Goal: Task Accomplishment & Management: Manage account settings

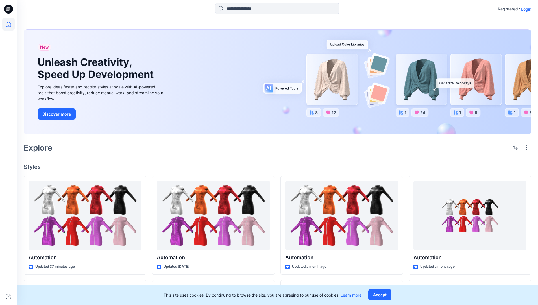
click at [525, 9] on p "Login" at bounding box center [526, 9] width 10 height 6
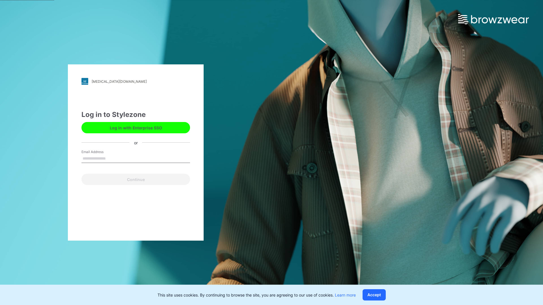
click at [112, 158] on input "Email Address" at bounding box center [135, 159] width 109 height 8
type input "**********"
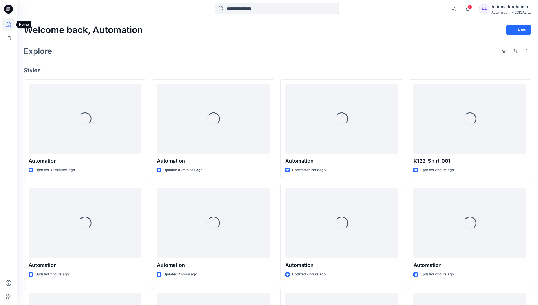
click at [11, 24] on icon at bounding box center [8, 24] width 5 height 5
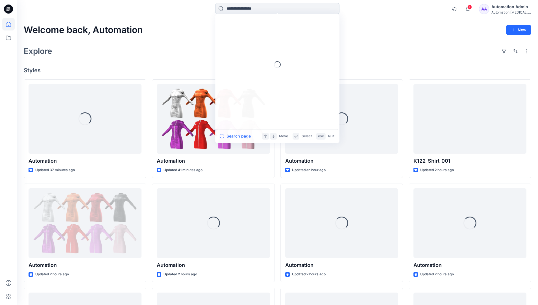
click at [245, 8] on input at bounding box center [277, 8] width 124 height 11
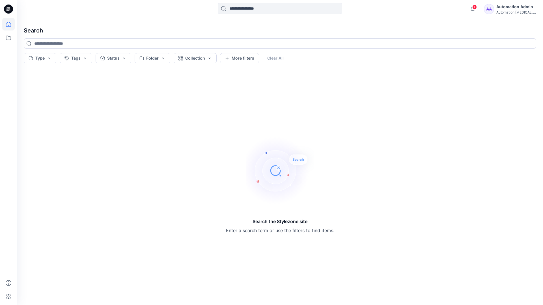
click at [6, 26] on icon at bounding box center [8, 24] width 5 height 5
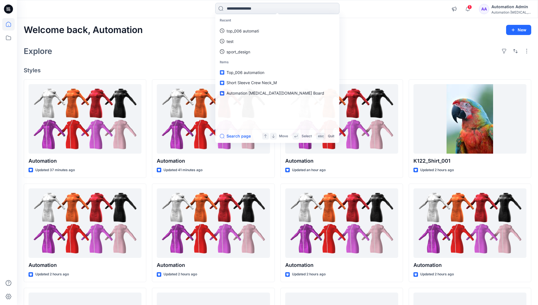
click at [237, 11] on input at bounding box center [277, 8] width 124 height 11
click at [242, 136] on button "Search page" at bounding box center [235, 136] width 31 height 7
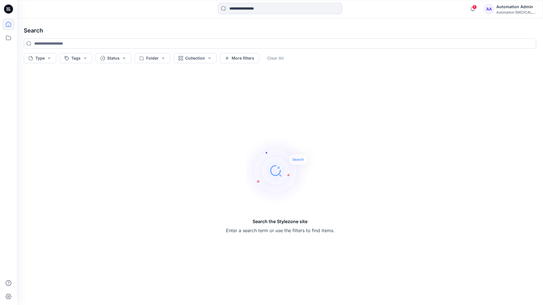
click at [10, 23] on icon at bounding box center [8, 24] width 12 height 12
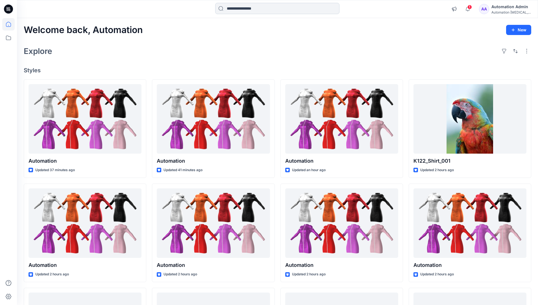
click at [243, 8] on input at bounding box center [277, 8] width 124 height 11
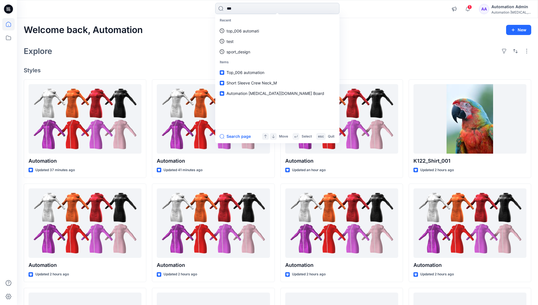
type input "****"
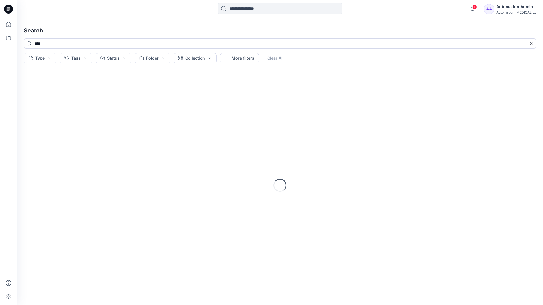
click at [245, 10] on input at bounding box center [280, 8] width 124 height 11
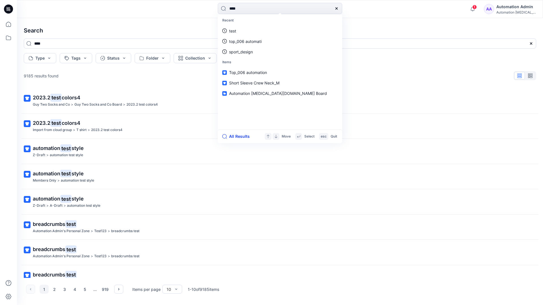
type input "****"
click at [233, 137] on button "All Results" at bounding box center [237, 136] width 31 height 7
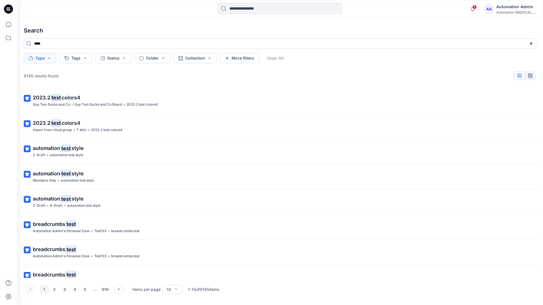
click at [48, 60] on button "Type" at bounding box center [40, 58] width 33 height 10
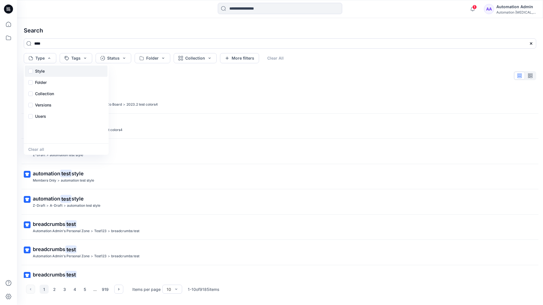
click at [47, 70] on div "Style" at bounding box center [66, 71] width 83 height 11
click at [40, 84] on p "Folder" at bounding box center [41, 82] width 12 height 7
click at [46, 92] on p "Collection" at bounding box center [44, 93] width 19 height 7
click at [46, 103] on p "Versions" at bounding box center [43, 105] width 16 height 7
click at [42, 115] on p "Users" at bounding box center [40, 116] width 11 height 7
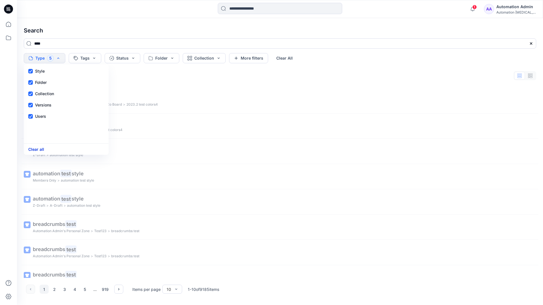
click at [38, 150] on button "Clear all" at bounding box center [36, 149] width 16 height 7
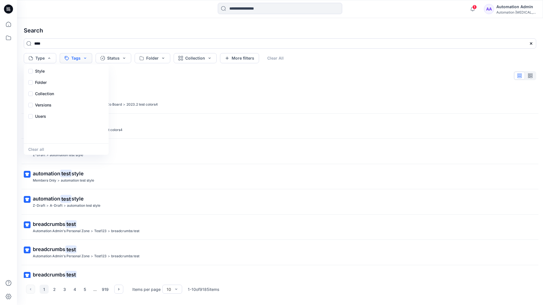
click at [79, 56] on button "Tags" at bounding box center [76, 58] width 33 height 10
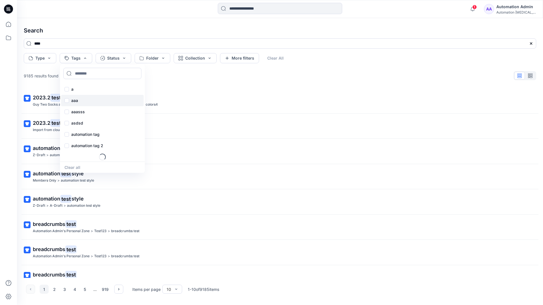
click at [74, 98] on p "aaa" at bounding box center [74, 100] width 7 height 7
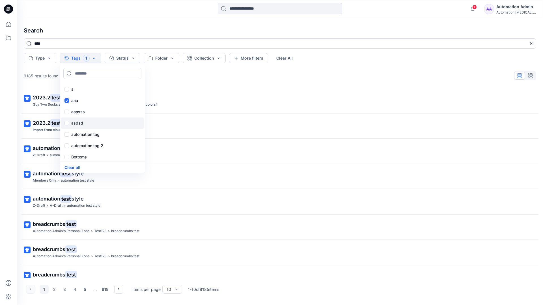
click at [73, 122] on p "asdsd" at bounding box center [77, 123] width 12 height 7
click at [74, 134] on p "automation tag" at bounding box center [85, 134] width 28 height 7
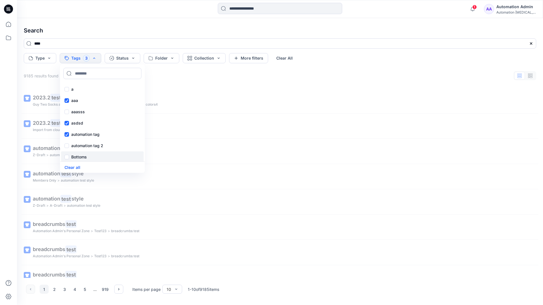
click at [77, 157] on p "Bottoms" at bounding box center [79, 157] width 16 height 7
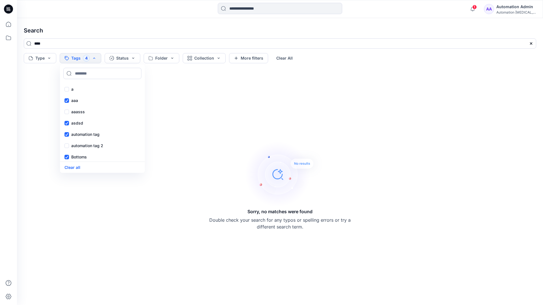
scroll to position [46, 0]
click at [84, 121] on div "Core" at bounding box center [102, 121] width 83 height 11
click at [83, 132] on div "f" at bounding box center [102, 133] width 83 height 11
click at [85, 143] on p "fhvsjkdlhg" at bounding box center [81, 144] width 20 height 7
click at [76, 166] on button "Clear all" at bounding box center [72, 167] width 16 height 7
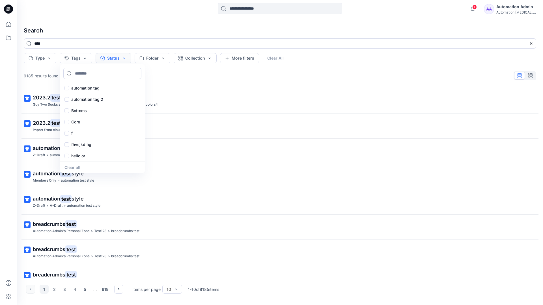
click at [116, 59] on button "Status" at bounding box center [114, 58] width 36 height 10
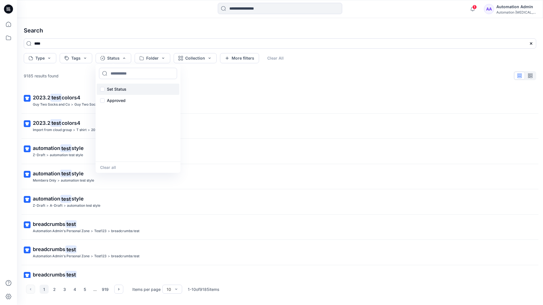
click at [125, 86] on p "Set Status" at bounding box center [117, 89] width 20 height 7
click at [106, 168] on button "Clear all" at bounding box center [108, 167] width 16 height 7
click at [162, 62] on button "Folder" at bounding box center [153, 58] width 36 height 10
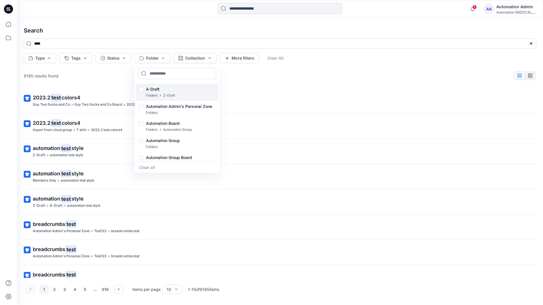
click at [154, 87] on p "A-Draft" at bounding box center [160, 89] width 29 height 7
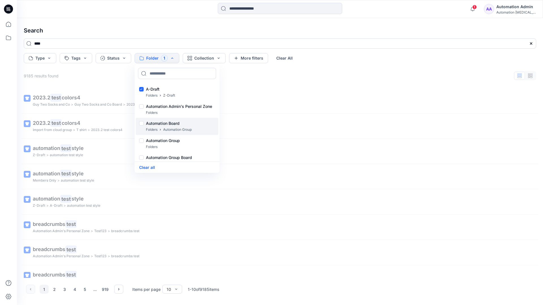
click at [152, 127] on p "Folders" at bounding box center [152, 130] width 12 height 6
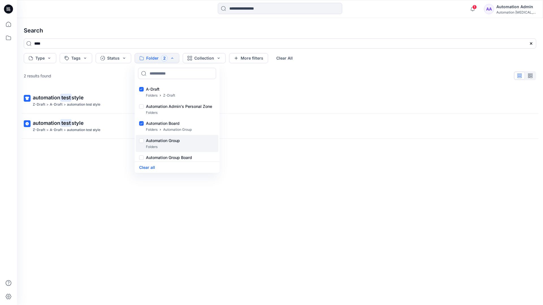
click at [150, 144] on p "Folders" at bounding box center [152, 147] width 12 height 6
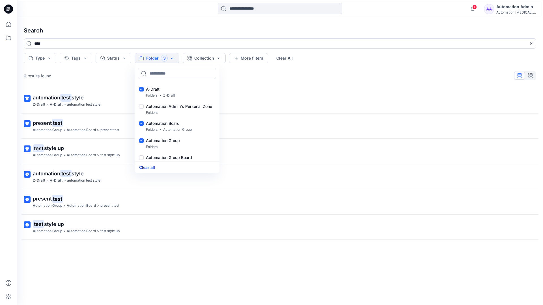
click at [151, 167] on button "Clear all" at bounding box center [147, 167] width 16 height 7
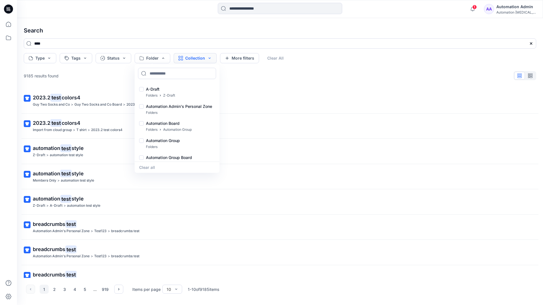
click at [202, 60] on button "Collection" at bounding box center [195, 58] width 43 height 10
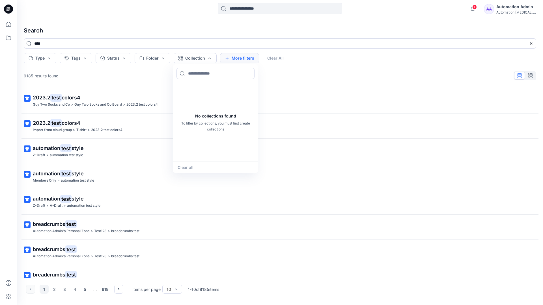
click at [238, 57] on button "More filters" at bounding box center [239, 58] width 39 height 10
click at [255, 59] on button "Created by" at bounding box center [242, 58] width 44 height 10
click at [248, 73] on input at bounding box center [261, 73] width 78 height 11
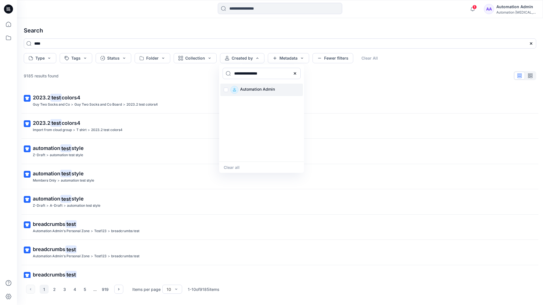
type input "**********"
click at [254, 89] on p "Automation Admin" at bounding box center [257, 90] width 35 height 8
click at [235, 166] on button "Clear all" at bounding box center [232, 167] width 16 height 7
click at [288, 59] on button "Metadata" at bounding box center [288, 58] width 41 height 10
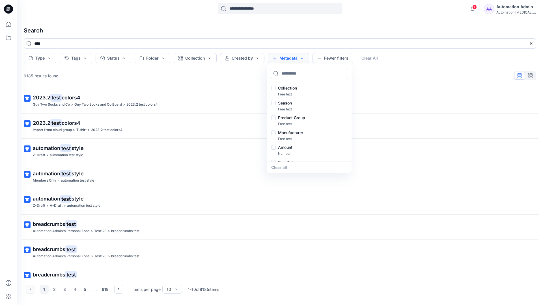
click at [290, 60] on button "Metadata" at bounding box center [288, 58] width 41 height 10
click at [331, 60] on button "Fewer filters" at bounding box center [332, 58] width 41 height 10
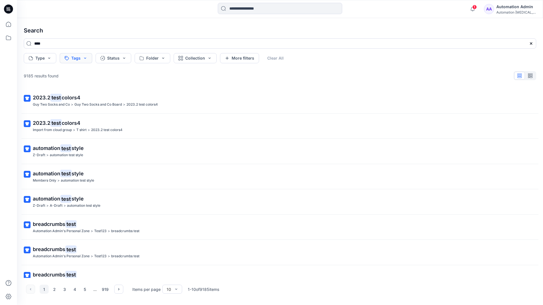
click at [77, 59] on button "Tags" at bounding box center [76, 58] width 33 height 10
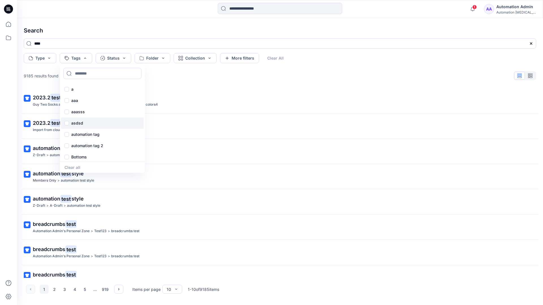
click at [77, 127] on div "asdsd" at bounding box center [102, 123] width 83 height 11
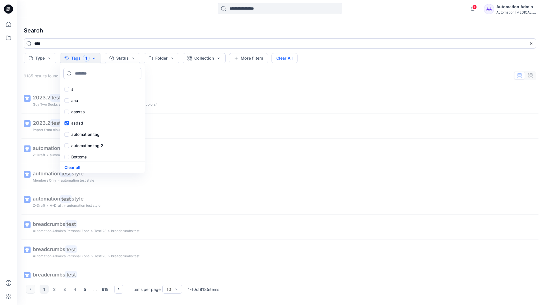
click at [286, 57] on button "Clear All" at bounding box center [284, 58] width 26 height 10
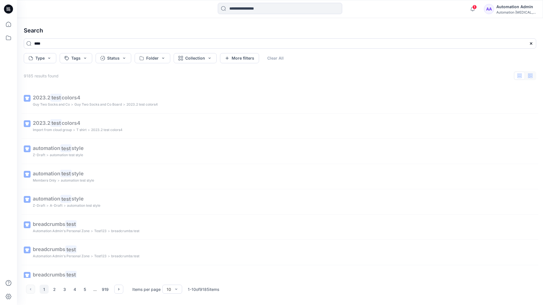
click at [532, 77] on button "button" at bounding box center [530, 76] width 11 height 8
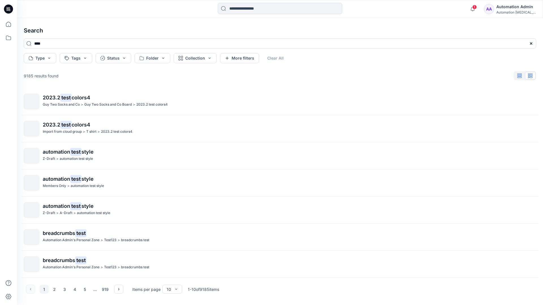
click at [520, 76] on icon "button" at bounding box center [519, 75] width 4 height 5
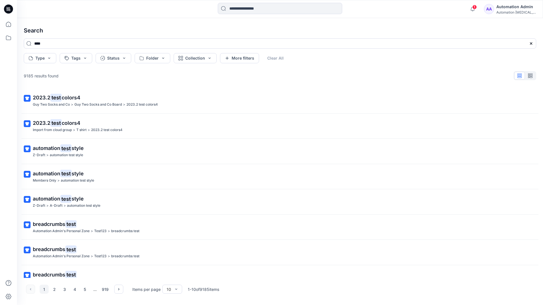
click at [499, 10] on div "AA Automation Admin Automation testim..." at bounding box center [510, 8] width 52 height 11
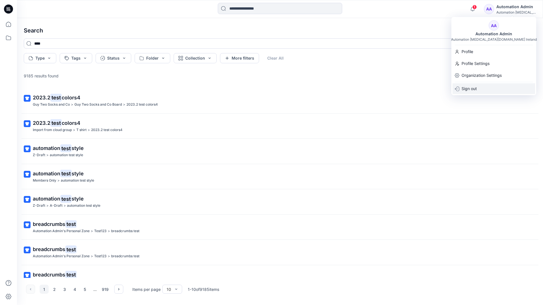
click at [477, 85] on div "Sign out" at bounding box center [493, 88] width 83 height 11
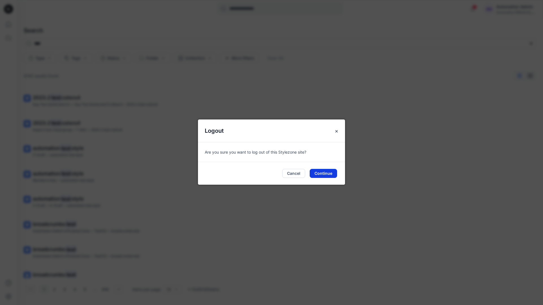
click at [324, 170] on button "Continue" at bounding box center [322, 173] width 27 height 9
